Goal: Task Accomplishment & Management: Use online tool/utility

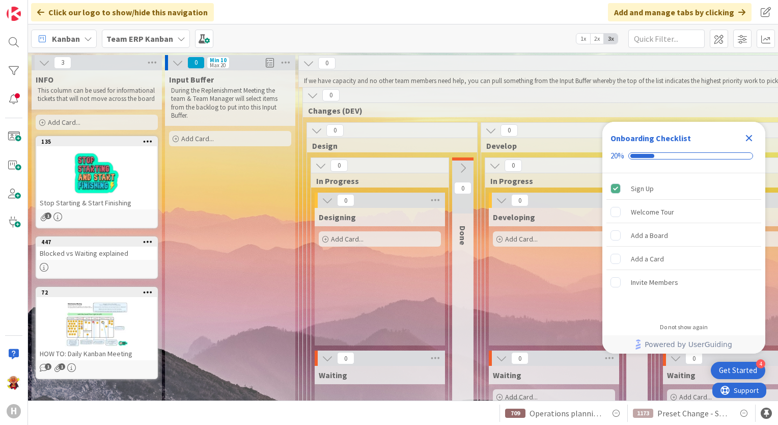
click at [187, 40] on div "Kanban Team ERP Kanban 1x 2x 3x" at bounding box center [403, 38] width 750 height 28
click at [165, 39] on b "Team ERP Kanban" at bounding box center [139, 39] width 67 height 10
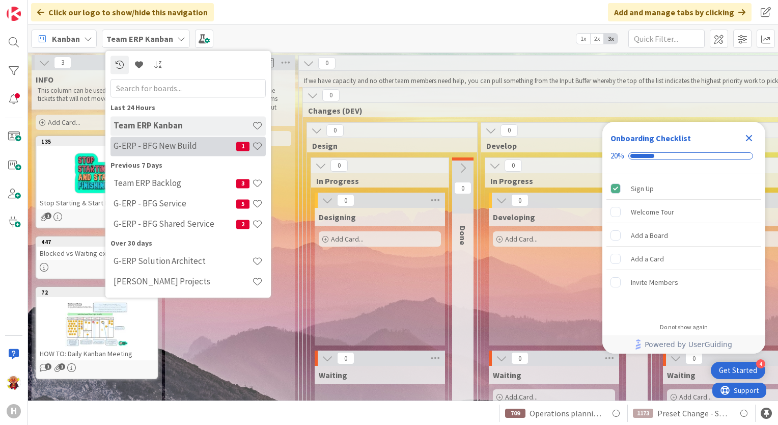
click at [200, 151] on h4 "G-ERP - BFG New Build" at bounding box center [175, 146] width 123 height 10
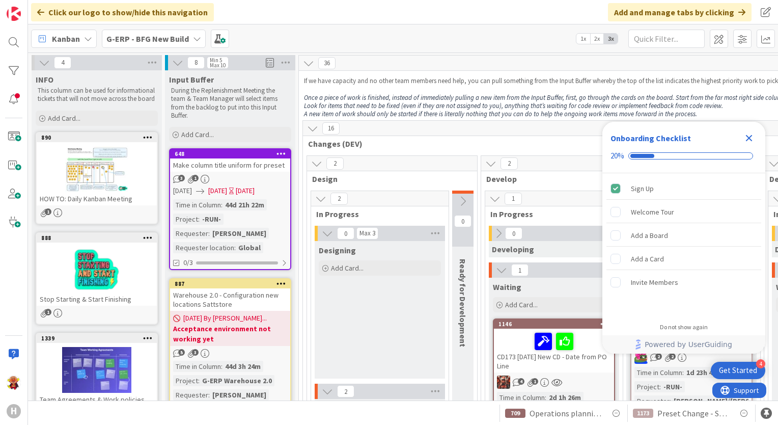
drag, startPoint x: 756, startPoint y: 140, endPoint x: 750, endPoint y: 138, distance: 6.0
click at [756, 139] on div "Close Checklist" at bounding box center [749, 138] width 16 height 16
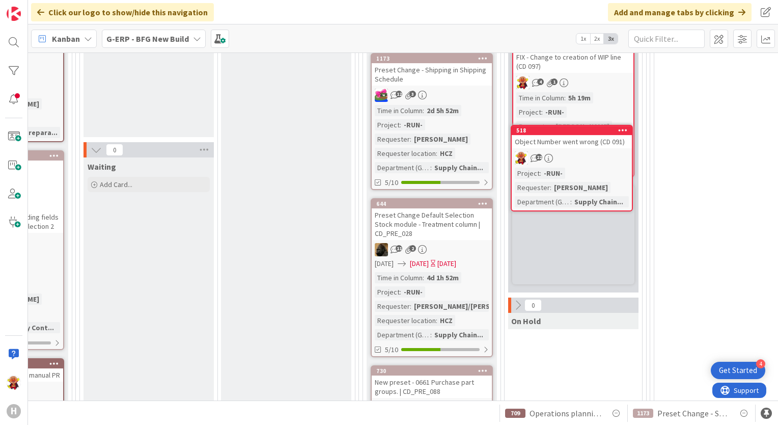
scroll to position [226, 1255]
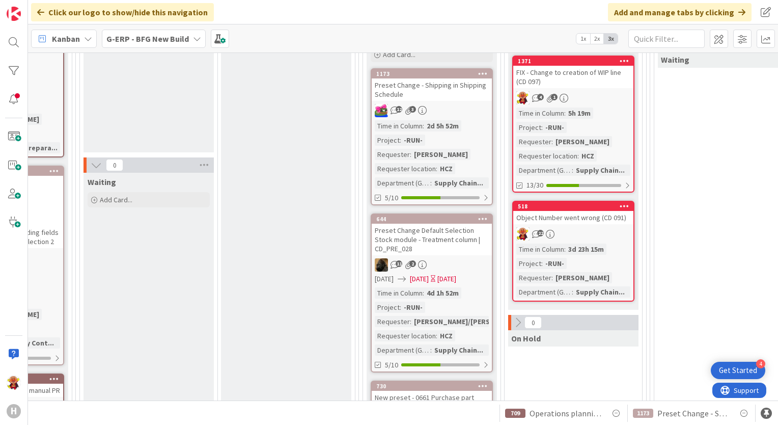
click at [585, 230] on div "22" at bounding box center [573, 233] width 120 height 13
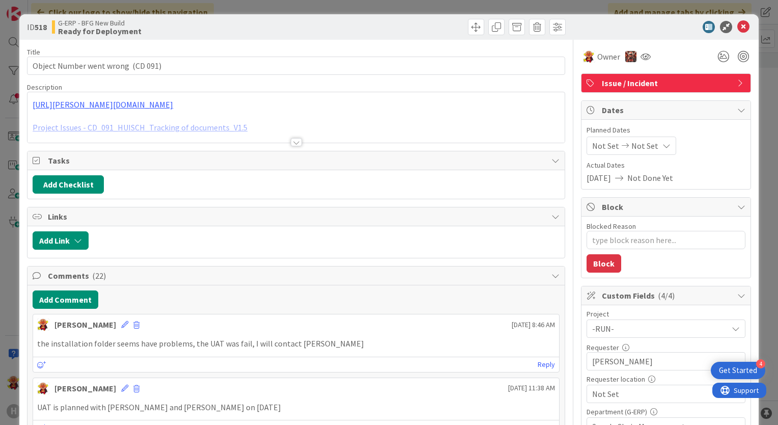
type textarea "x"
click at [50, 298] on button "Add Comment" at bounding box center [66, 299] width 66 height 18
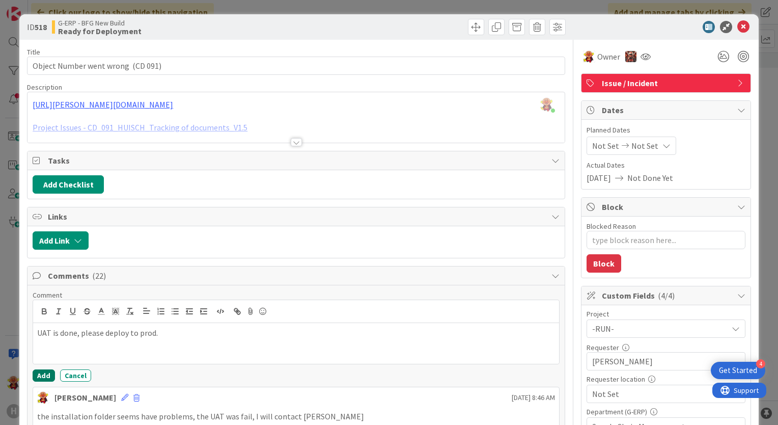
click at [45, 370] on button "Add" at bounding box center [44, 375] width 22 height 12
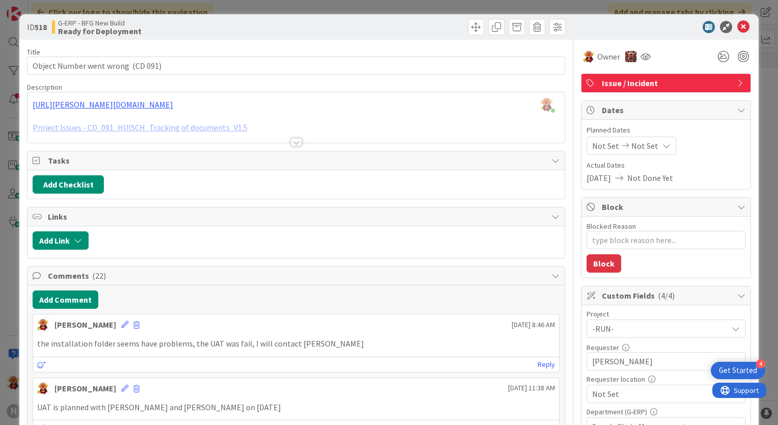
type textarea "x"
click at [298, 142] on div at bounding box center [296, 137] width 538 height 11
click at [294, 143] on div at bounding box center [296, 142] width 11 height 8
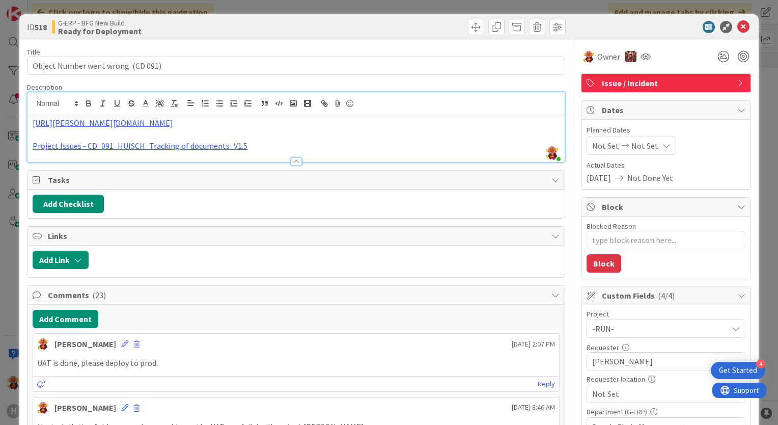
click at [736, 34] on div "ID 518 G-ERP - BFG New Build Ready for Deployment" at bounding box center [389, 26] width 740 height 25
click at [738, 30] on icon at bounding box center [744, 27] width 12 height 12
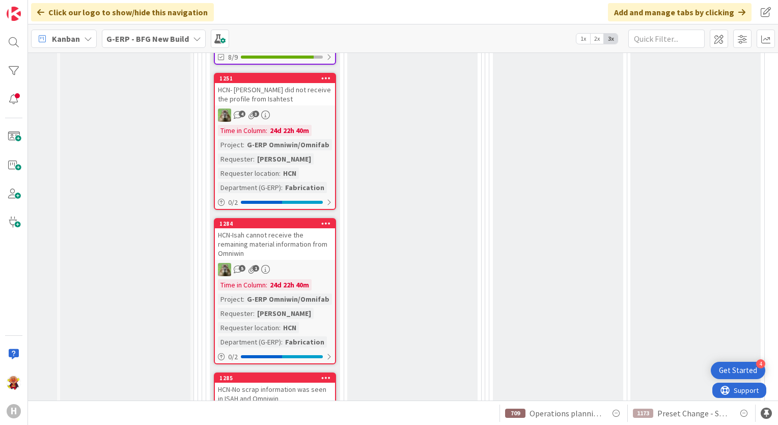
scroll to position [2944, 105]
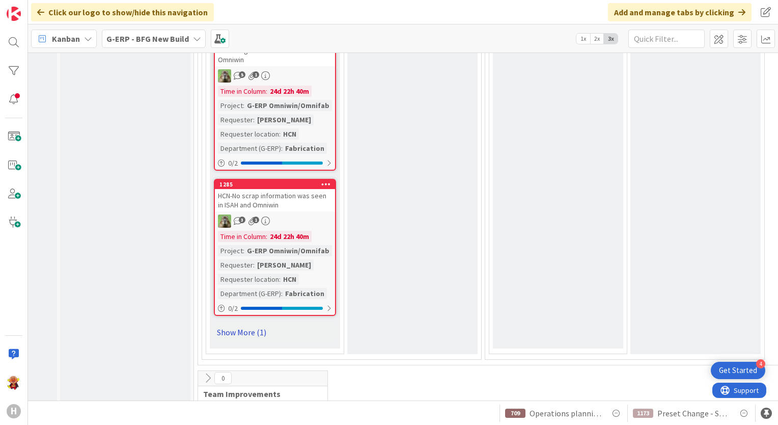
click at [251, 324] on link "Show More (1)" at bounding box center [275, 332] width 122 height 16
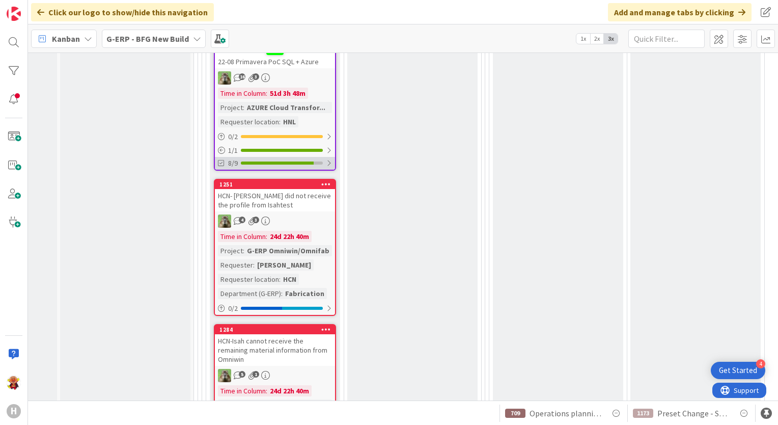
scroll to position [2588, 105]
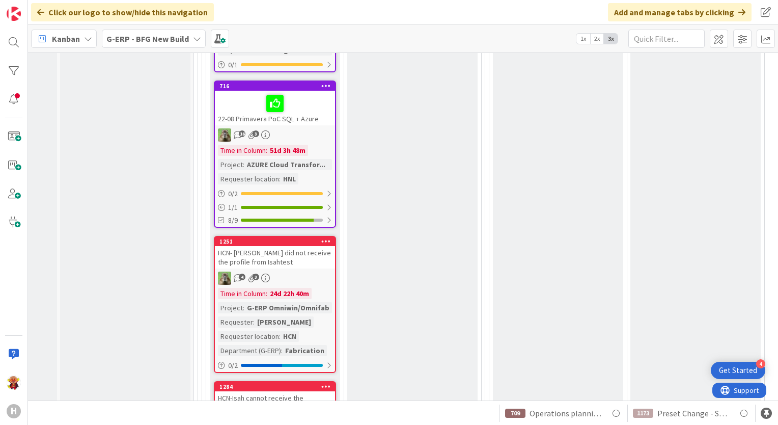
click at [175, 38] on b "G-ERP - BFG New Build" at bounding box center [147, 39] width 83 height 10
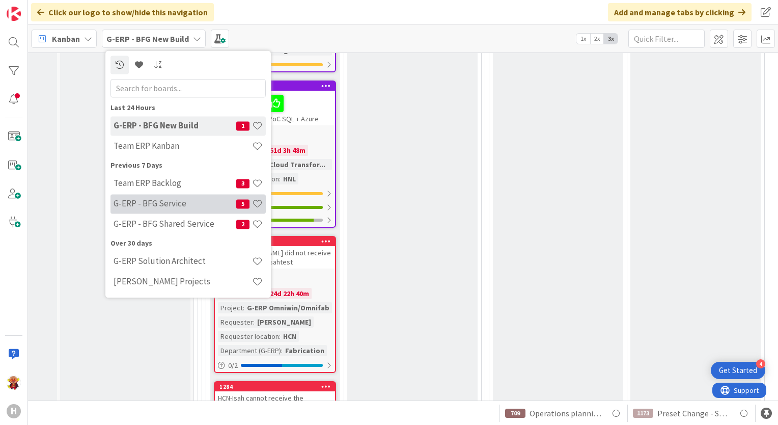
click at [163, 203] on h4 "G-ERP - BFG Service" at bounding box center [175, 204] width 123 height 10
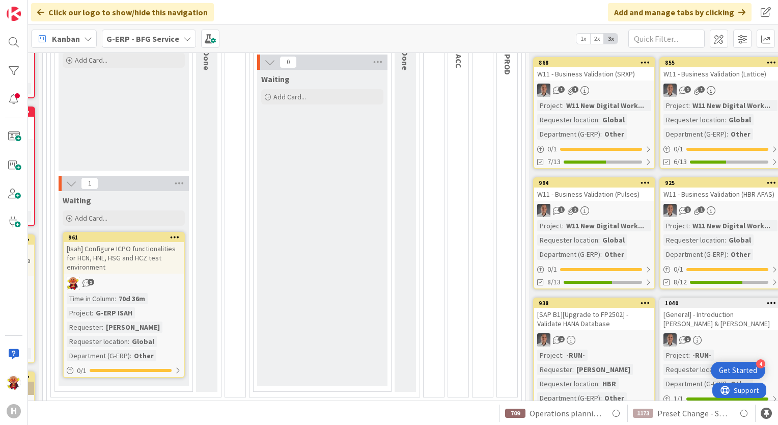
scroll to position [51, 256]
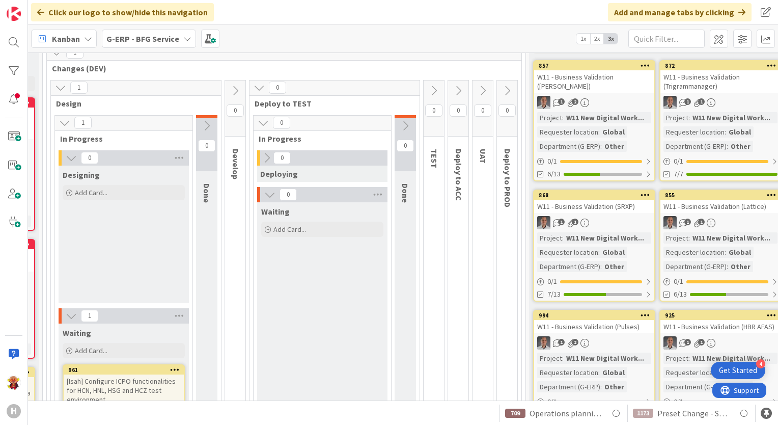
click at [168, 31] on div "G-ERP - BFG Service" at bounding box center [149, 39] width 94 height 18
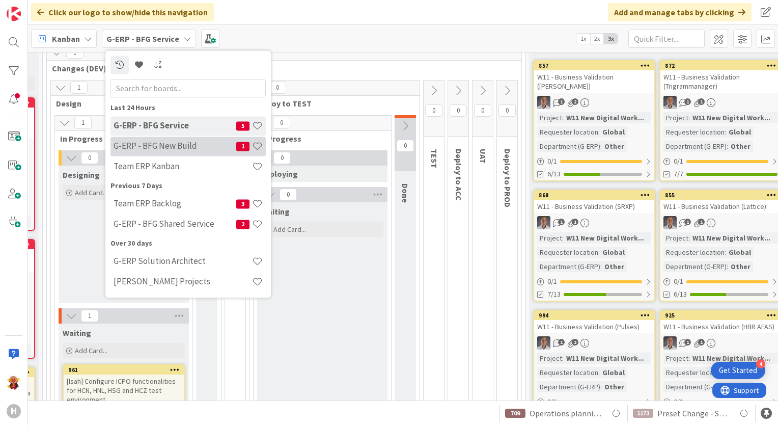
click at [167, 150] on h4 "G-ERP - BFG New Build" at bounding box center [175, 146] width 123 height 10
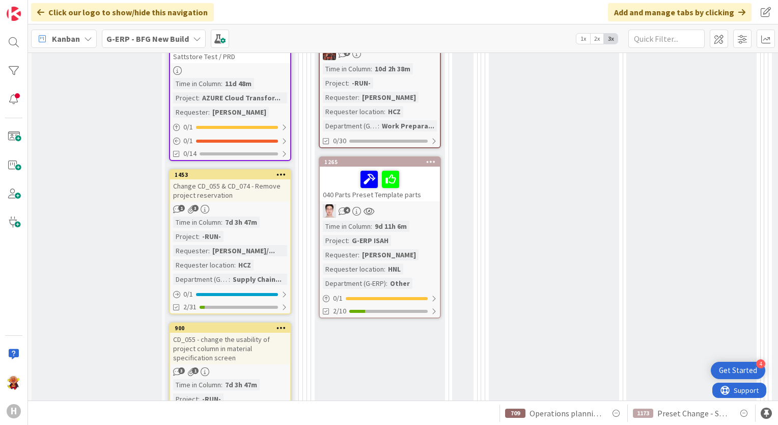
drag, startPoint x: 214, startPoint y: 400, endPoint x: 283, endPoint y: 406, distance: 69.5
click at [283, 406] on div "1173 Preset Change - Shipping in Shipping Schedule 709 Operations planning boar…" at bounding box center [403, 412] width 750 height 24
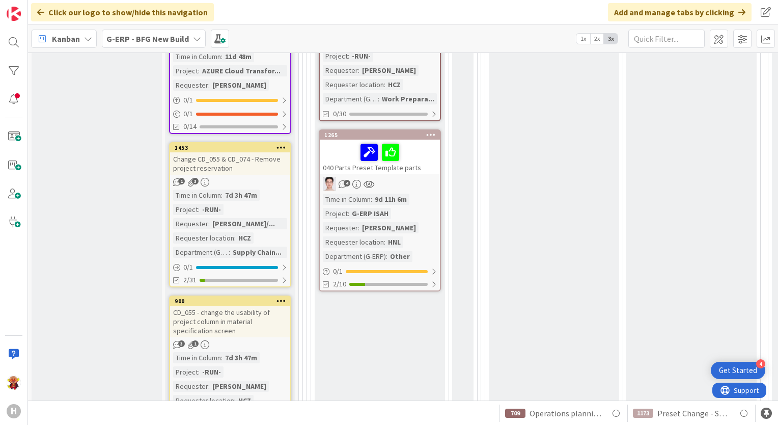
click at [347, 328] on div "Waiting Add Card... 785 Update CD- purchase requirement for external operation …" at bounding box center [380, 280] width 130 height 717
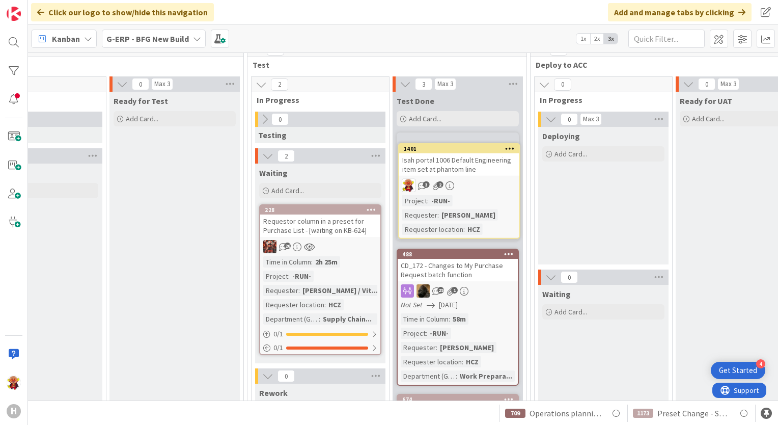
scroll to position [110, 800]
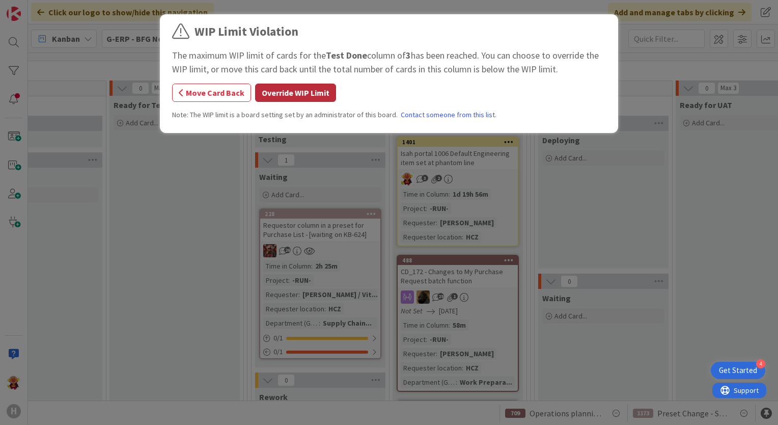
click at [273, 99] on button "Override WIP Limit" at bounding box center [295, 93] width 81 height 18
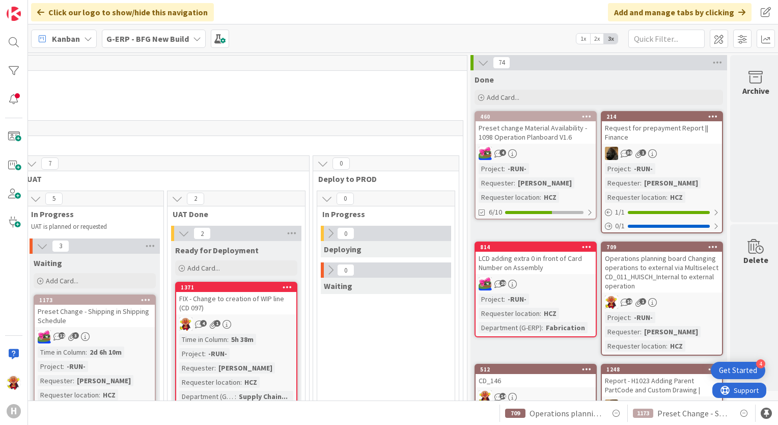
scroll to position [0, 1603]
